Goal: Information Seeking & Learning: Learn about a topic

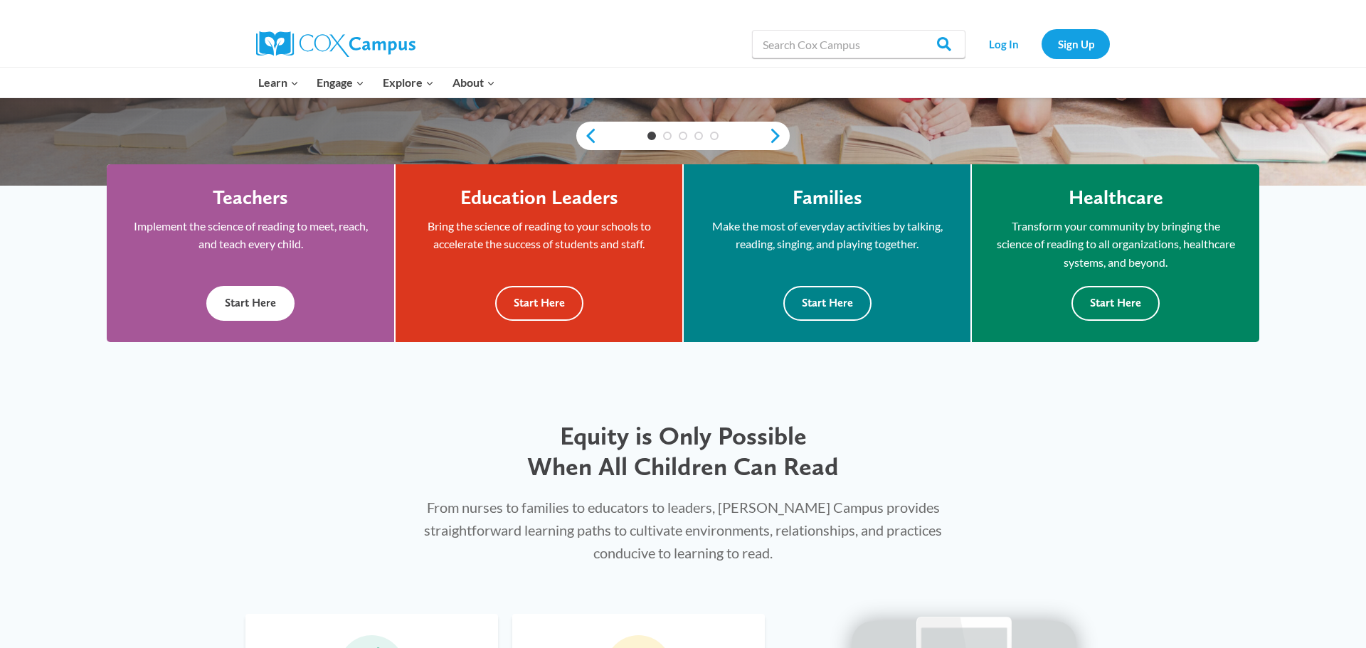
click at [253, 308] on button "Start Here" at bounding box center [250, 303] width 88 height 35
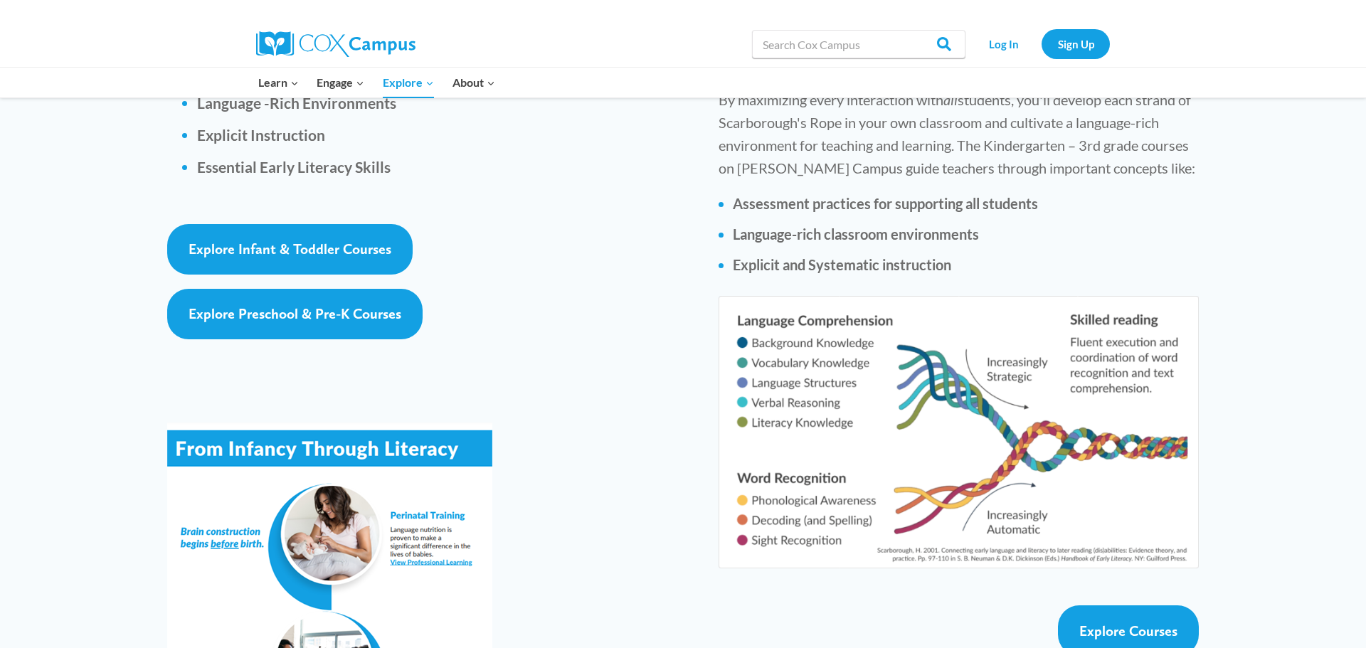
scroll to position [2232, 0]
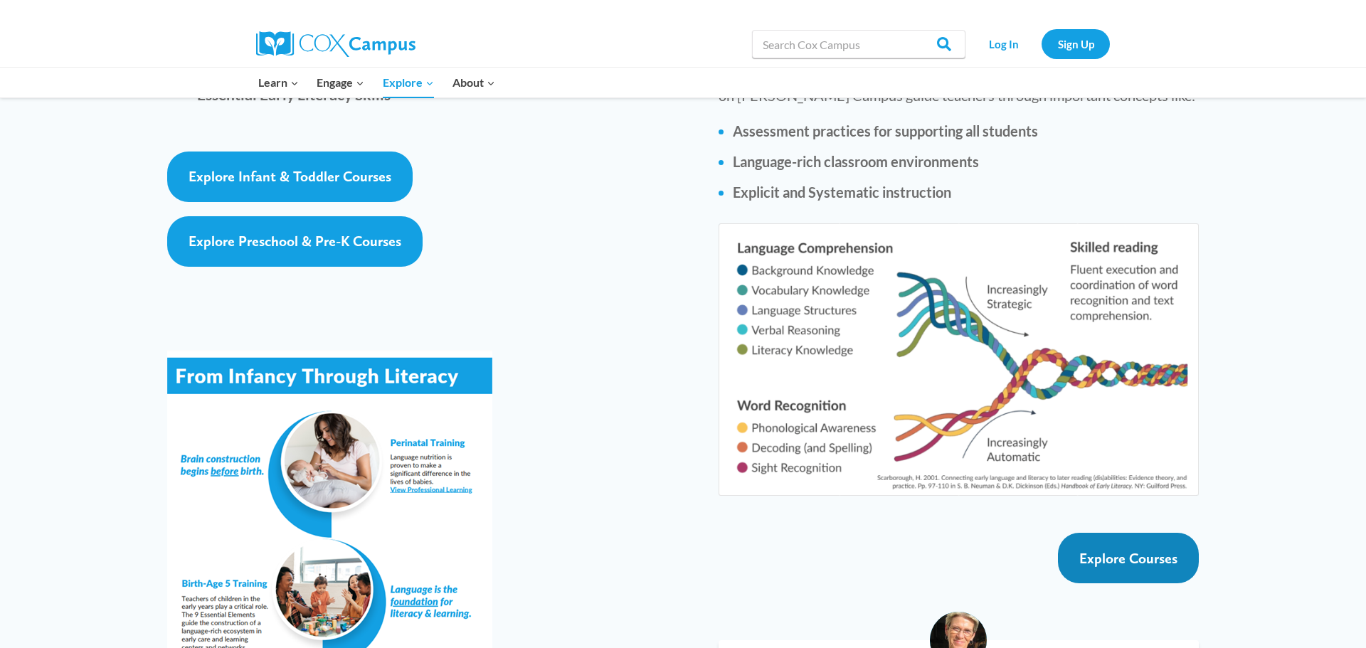
click at [1144, 533] on link "Explore Courses" at bounding box center [1128, 558] width 141 height 51
